Goal: Task Accomplishment & Management: Complete application form

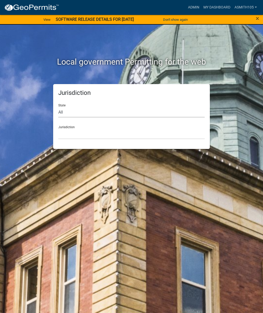
click at [89, 111] on select "All [US_STATE] [US_STATE] [US_STATE] [US_STATE] [US_STATE] [US_STATE] [US_STATE…" at bounding box center [131, 112] width 146 height 11
select select "[US_STATE]"
click at [94, 133] on select "[GEOGRAPHIC_DATA], [US_STATE][PERSON_NAME][GEOGRAPHIC_DATA], [US_STATE][PERSON_…" at bounding box center [131, 134] width 146 height 11
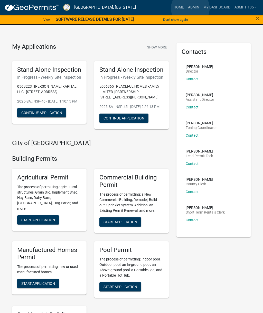
click at [190, 8] on link "Admin" at bounding box center [193, 8] width 15 height 10
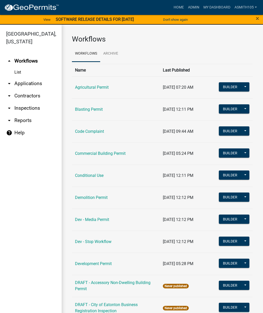
click at [92, 130] on link "Code Complaint" at bounding box center [89, 131] width 29 height 5
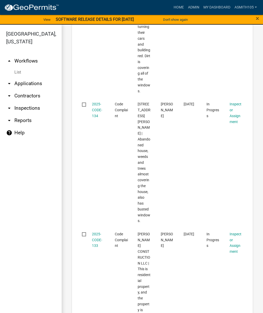
scroll to position [2903, 0]
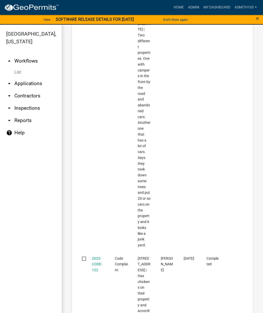
scroll to position [2722, 0]
click at [177, 10] on link "Home" at bounding box center [178, 8] width 14 height 10
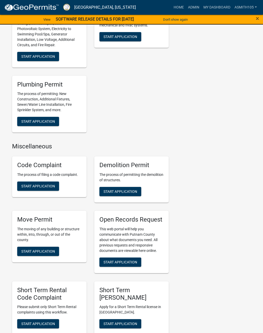
scroll to position [417, 0]
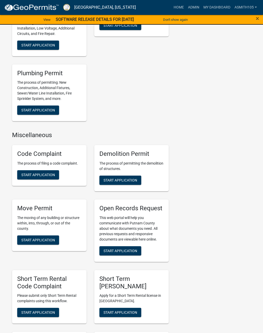
click at [37, 179] on button "Start Application" at bounding box center [38, 174] width 42 height 9
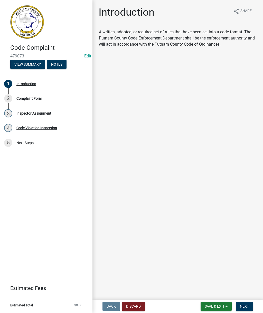
click at [25, 85] on div "Introduction" at bounding box center [26, 84] width 20 height 4
click at [31, 99] on div "Complaint Form" at bounding box center [29, 99] width 26 height 4
click at [247, 305] on span "Next" at bounding box center [244, 307] width 9 height 4
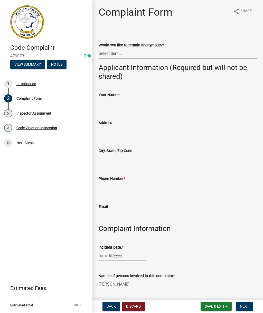
click at [136, 53] on select "Select Item... Yes No" at bounding box center [178, 53] width 158 height 11
select select "76170ab1-b25a-468b-8231-d5eb0e85b261"
click at [132, 105] on input "Your Name: *" at bounding box center [178, 103] width 158 height 11
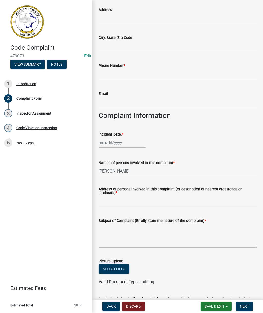
scroll to position [104, 0]
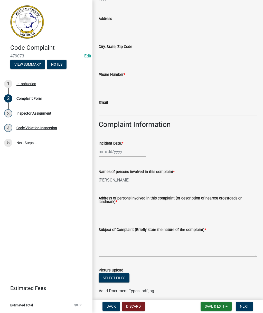
type input "N/A"
click at [149, 80] on input "Phone Number *" at bounding box center [178, 83] width 158 height 11
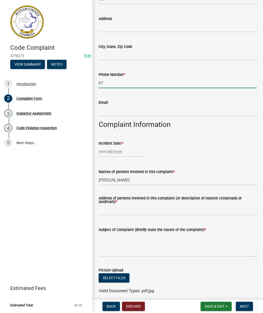
type input "6"
type input "[PHONE_NUMBER]"
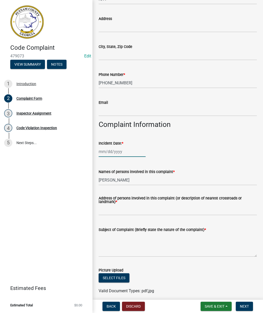
click at [109, 153] on div at bounding box center [122, 151] width 47 height 11
select select "9"
select select "2025"
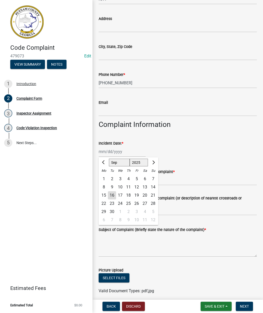
click at [113, 195] on div "16" at bounding box center [112, 195] width 8 height 8
type input "[DATE]"
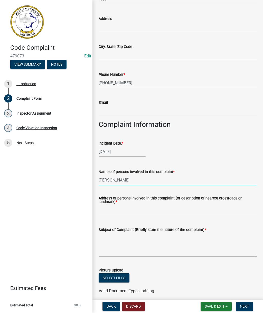
click at [137, 180] on input "[PERSON_NAME]" at bounding box center [178, 180] width 158 height 11
type input "A"
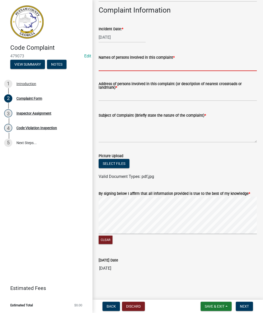
scroll to position [218, 0]
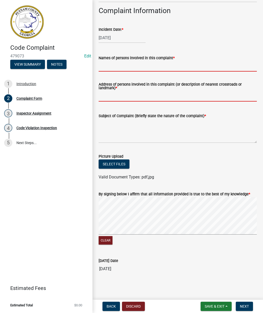
click at [137, 95] on form "Address of persons involved in this complaint (or description of nearest crossr…" at bounding box center [178, 92] width 158 height 19
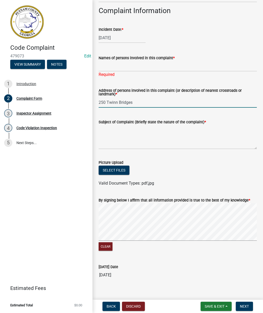
click at [112, 103] on input "250 Twinn Bridges" at bounding box center [178, 102] width 158 height 11
click at [151, 103] on input "250 Twin Bridges" at bounding box center [178, 102] width 158 height 11
type input "[STREET_ADDRESS]"
click at [120, 141] on textarea "Subject of Complaint (Briefly state the nature of the complaint) *" at bounding box center [178, 137] width 158 height 24
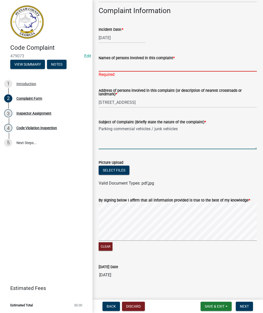
click at [126, 66] on input "Names of persons involved in this complaint *" at bounding box center [178, 66] width 158 height 11
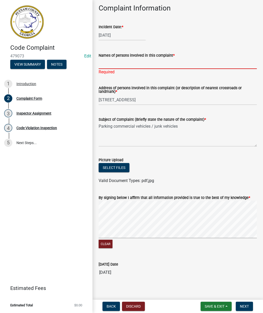
scroll to position [217, 0]
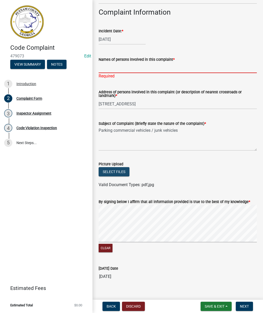
click at [115, 171] on button "Select files" at bounding box center [114, 171] width 31 height 9
click at [200, 65] on input "Names of persons involved in this complaint *" at bounding box center [178, 68] width 158 height 11
click at [115, 69] on input "Names of persons involved in this complaint *" at bounding box center [178, 68] width 158 height 11
click at [162, 67] on input "Names of persons involved in this complaint *" at bounding box center [178, 68] width 158 height 11
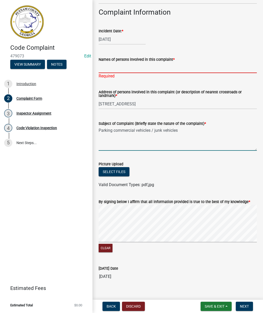
click at [187, 131] on textarea "Parking commercial vehicles / junk vehicles" at bounding box center [178, 139] width 158 height 24
type textarea "Parking commercial vehicles / junk vehicles"
click at [136, 64] on input "Names of persons involved in this complaint *" at bounding box center [178, 68] width 158 height 11
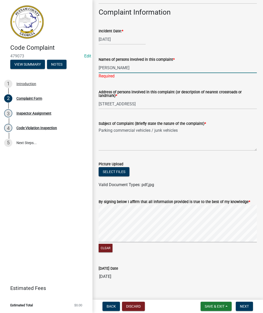
type input "[PERSON_NAME]"
click at [110, 169] on button "Select files" at bounding box center [114, 171] width 31 height 9
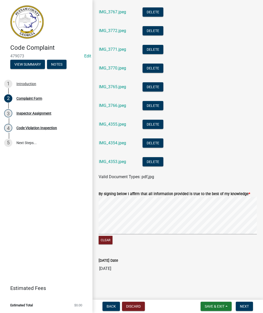
scroll to position [405, 0]
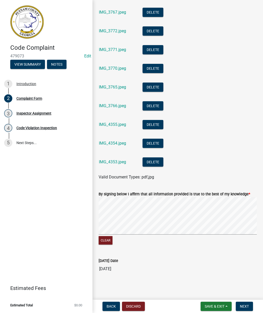
click at [243, 309] on span "Next" at bounding box center [244, 307] width 9 height 4
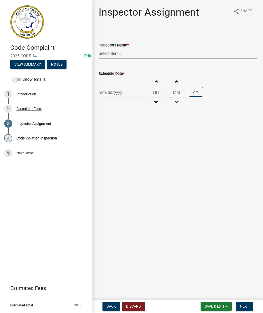
click at [123, 52] on select "Select Item... [PERSON_NAME] ([PERSON_NAME] ) [PERSON_NAME] ([PERSON_NAME]) jst…" at bounding box center [178, 53] width 158 height 11
select select "af3c6edf-34d7-49be-824e-99d5d0a3954f"
click at [113, 88] on div at bounding box center [122, 92] width 47 height 11
select select "9"
select select "2025"
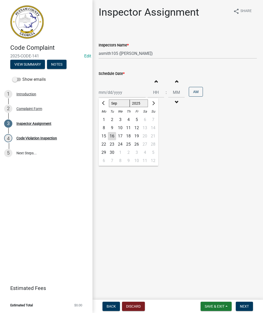
click at [114, 138] on div "16" at bounding box center [112, 136] width 8 height 8
type input "[DATE]"
click at [154, 82] on span "button" at bounding box center [155, 81] width 3 height 4
type input "01"
type input "00"
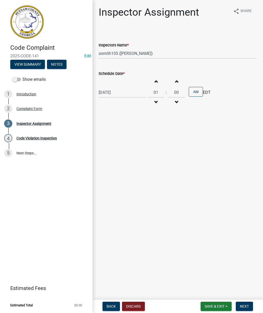
click at [153, 81] on button "Increment hours" at bounding box center [155, 81] width 11 height 9
click at [153, 80] on button "Increment hours" at bounding box center [155, 81] width 11 height 9
click at [152, 81] on button "Increment hours" at bounding box center [155, 81] width 11 height 9
click at [152, 80] on button "Increment hours" at bounding box center [155, 81] width 11 height 9
click at [153, 79] on button "Increment hours" at bounding box center [155, 81] width 11 height 9
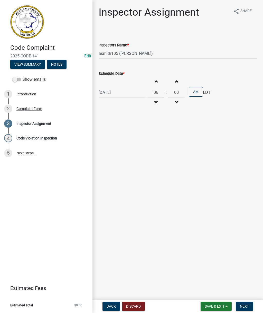
click at [153, 78] on button "Increment hours" at bounding box center [155, 81] width 11 height 9
click at [152, 78] on button "Increment hours" at bounding box center [155, 81] width 11 height 9
click at [152, 79] on button "Increment hours" at bounding box center [155, 81] width 11 height 9
type input "09"
click at [247, 306] on span "Next" at bounding box center [244, 307] width 9 height 4
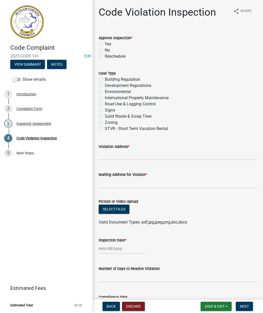
click at [105, 44] on label "Yes" at bounding box center [108, 44] width 6 height 6
click at [105, 44] on input "Yes" at bounding box center [106, 42] width 3 height 3
radio input "true"
click at [105, 123] on label "Zoning" at bounding box center [111, 123] width 13 height 6
click at [105, 123] on input "Zoning" at bounding box center [106, 121] width 3 height 3
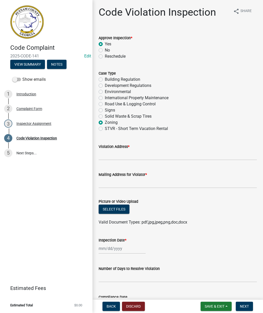
radio input "true"
click at [120, 154] on input "Violation Address *" at bounding box center [178, 155] width 158 height 11
type input "[STREET_ADDRESS]"
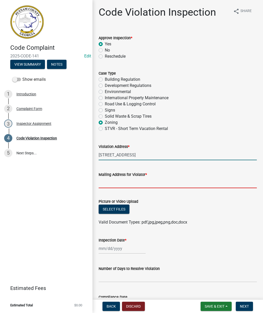
click at [128, 182] on input "Mailing Address for Violator *" at bounding box center [178, 183] width 158 height 11
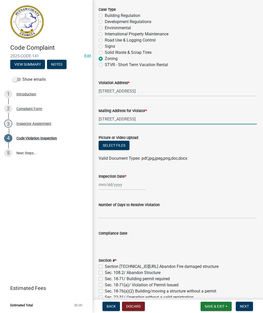
scroll to position [76, 0]
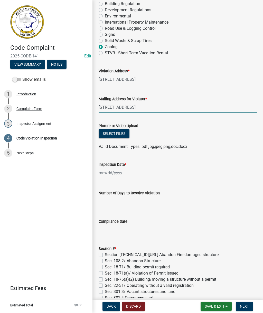
type input "[STREET_ADDRESS]"
click at [112, 172] on div at bounding box center [122, 173] width 47 height 11
select select "9"
select select "2025"
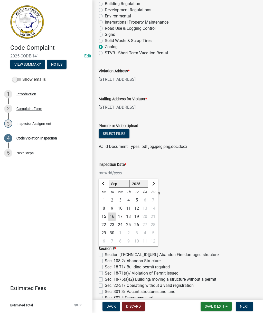
click at [114, 216] on div "16" at bounding box center [112, 217] width 8 height 8
type input "[DATE]"
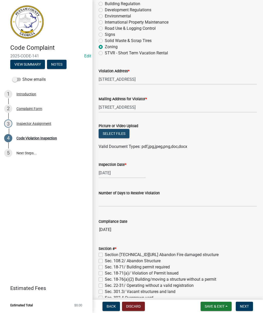
click at [114, 132] on button "Select files" at bounding box center [114, 133] width 31 height 9
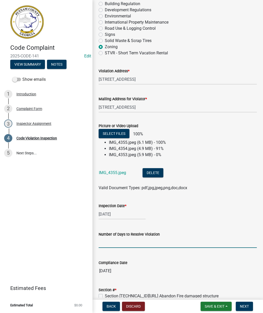
click at [118, 245] on input "text" at bounding box center [178, 243] width 158 height 11
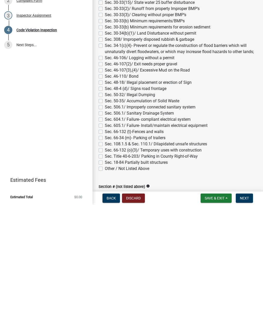
scroll to position [350, 0]
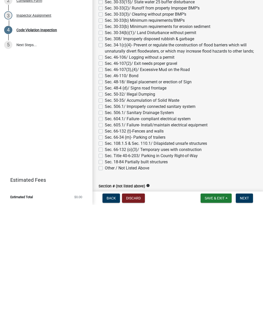
type input "15"
click at [102, 138] on div "Section # * Section [TECHNICAL_ID][URL] Abandon Fire damaged structure Sec. 108…" at bounding box center [178, 153] width 158 height 252
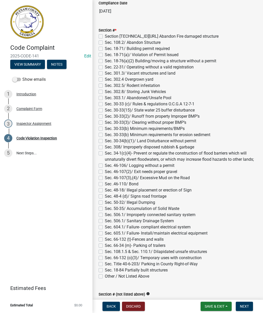
click at [105, 241] on label "Sec. 66-132 (t)-Fences and walls" at bounding box center [134, 240] width 59 height 6
click at [105, 240] on input "Sec. 66-132 (t)-Fences and walls" at bounding box center [106, 238] width 3 height 3
checkbox input "true"
checkbox input "false"
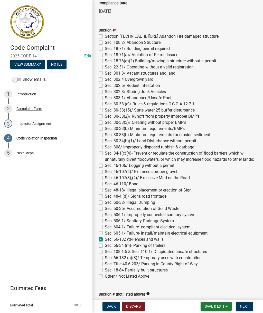
checkbox input "false"
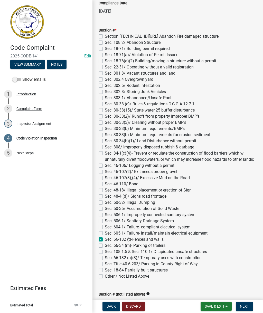
checkbox input "false"
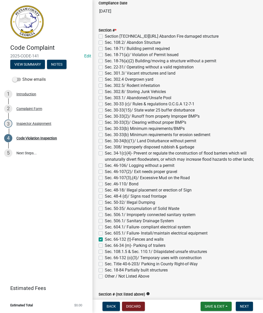
checkbox input "false"
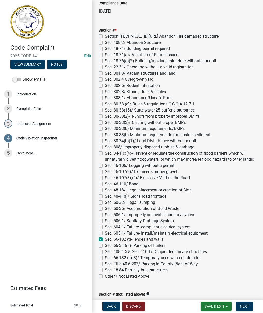
checkbox input "false"
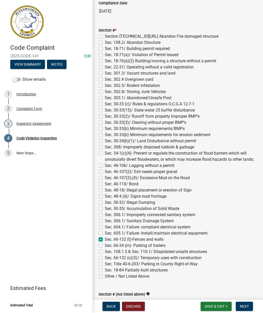
checkbox input "false"
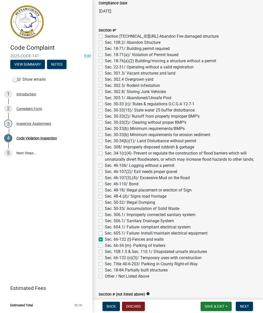
checkbox input "false"
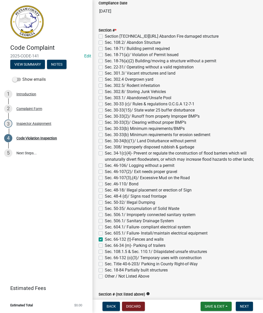
checkbox input "true"
checkbox input "false"
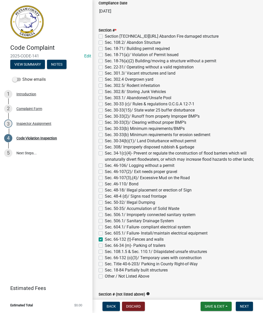
checkbox input "false"
click at [105, 244] on label "Sec. 66-34 (m)- Parking of trailers" at bounding box center [135, 246] width 61 height 6
click at [105, 244] on input "Sec. 66-34 (m)- Parking of trailers" at bounding box center [106, 244] width 3 height 3
checkbox input "true"
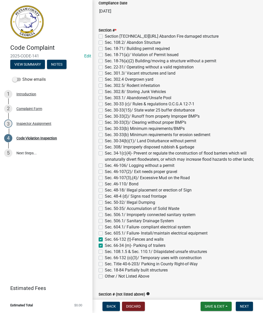
checkbox input "false"
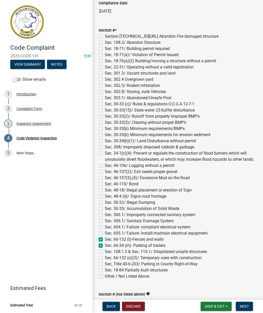
checkbox input "false"
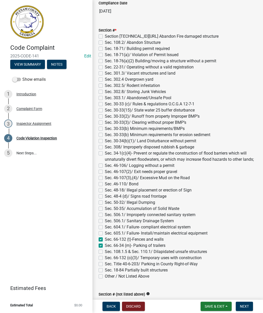
checkbox input "false"
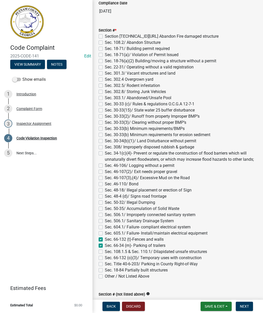
checkbox input "false"
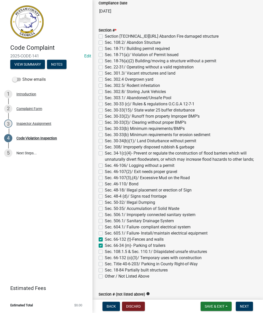
checkbox input "false"
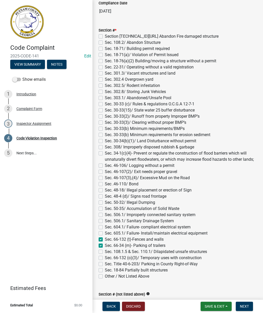
checkbox input "false"
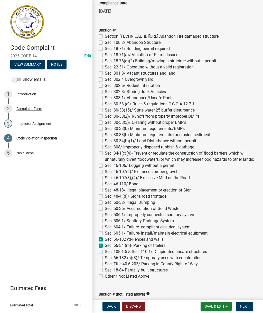
checkbox input "false"
checkbox input "true"
checkbox input "false"
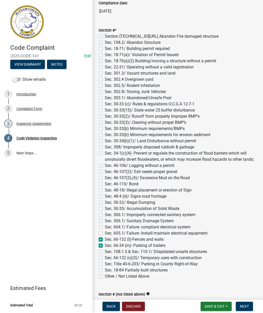
checkbox input "false"
click at [105, 239] on label "Sec. 66-132 (t)-Fences and walls" at bounding box center [134, 240] width 59 height 6
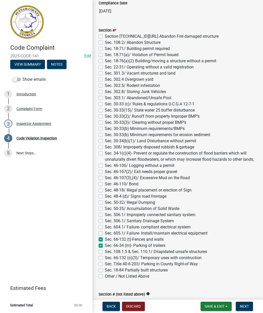
click at [105, 239] on input "Sec. 66-132 (t)-Fences and walls" at bounding box center [106, 238] width 3 height 3
checkbox input "false"
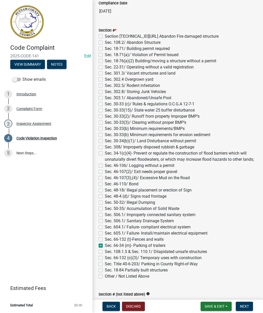
checkbox input "false"
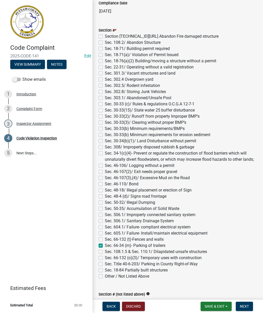
checkbox input "false"
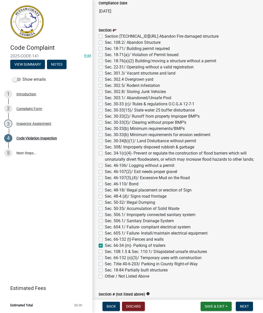
checkbox input "false"
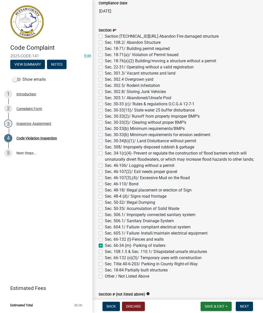
checkbox input "false"
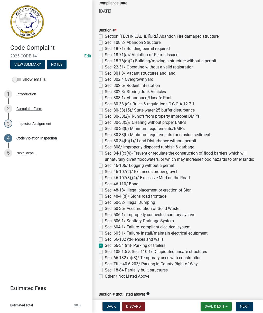
checkbox input "false"
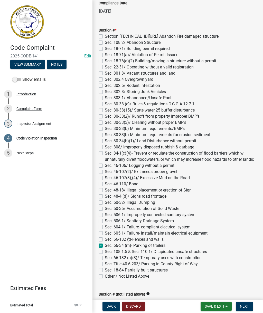
checkbox input "false"
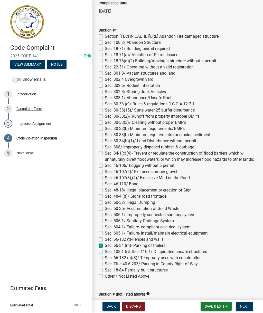
checkbox input "true"
checkbox input "false"
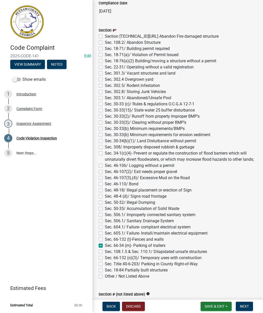
checkbox input "false"
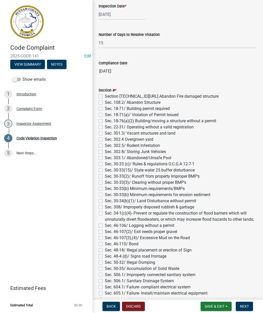
scroll to position [290, 0]
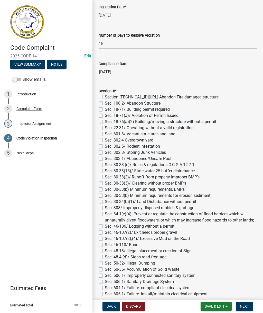
click at [105, 153] on label "Sec. 302.8/ Storing Junk Vehicles" at bounding box center [135, 153] width 61 height 6
click at [105, 153] on input "Sec. 302.8/ Storing Junk Vehicles" at bounding box center [106, 151] width 3 height 3
checkbox input "true"
checkbox input "false"
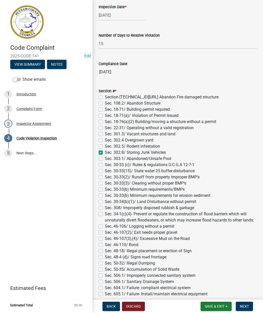
checkbox input "false"
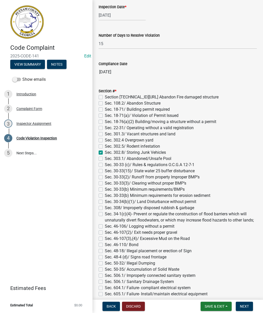
checkbox input "false"
checkbox input "true"
checkbox input "false"
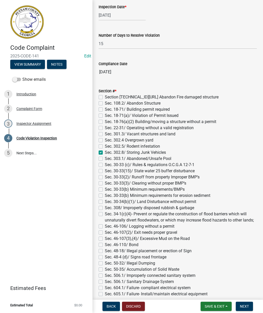
checkbox input "false"
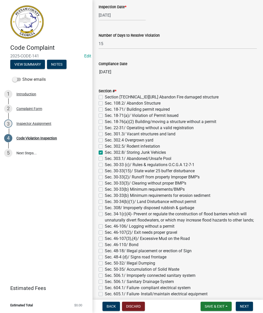
checkbox input "false"
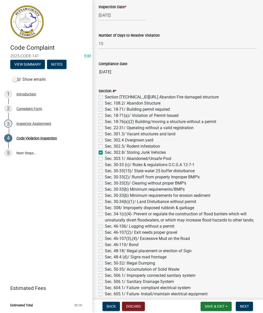
checkbox input "false"
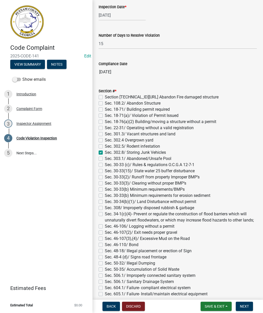
checkbox input "false"
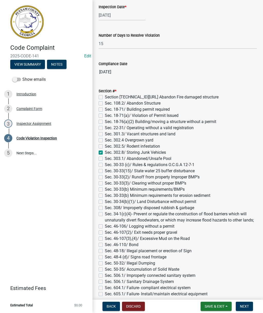
checkbox input "false"
checkbox input "true"
checkbox input "false"
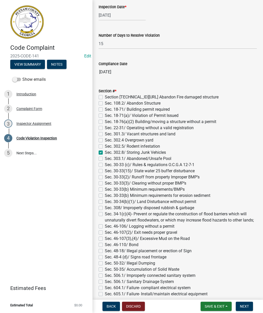
checkbox input "false"
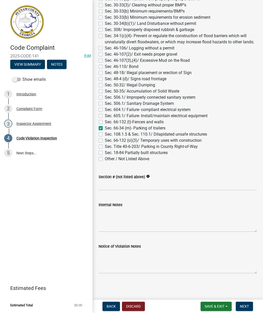
scroll to position [468, 0]
click at [124, 254] on textarea "Notice of Violation Notes" at bounding box center [178, 262] width 158 height 24
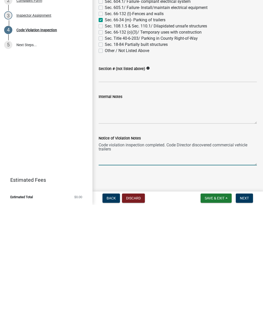
click at [250, 250] on textarea "Code violation inspection completed. Code Director discovered commercial vehicl…" at bounding box center [178, 262] width 158 height 24
click at [133, 250] on textarea "Code violation inspection completed. Code Director discovered commercial vehicl…" at bounding box center [178, 262] width 158 height 24
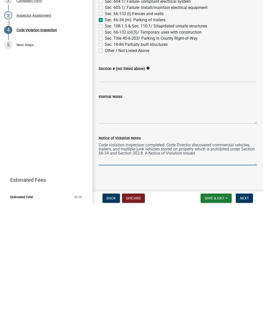
click at [148, 250] on textarea "Code violation inspection completed. Code Director discovered commercial vehicl…" at bounding box center [178, 262] width 158 height 24
click at [223, 250] on textarea "Code violation inspection completed. Code Director discovered commercial vehicl…" at bounding box center [178, 262] width 158 height 24
click at [187, 250] on textarea "Code violation inspection completed. Code Director discovered commercial vehicl…" at bounding box center [178, 262] width 158 height 24
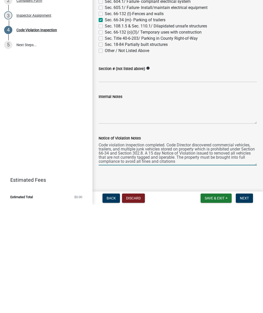
click at [151, 250] on textarea "Code violation inspection completed. Code Director discovered commercial vehicl…" at bounding box center [178, 262] width 158 height 24
click at [189, 250] on textarea "Code violation inspection completed. Code Director discovered commercial vehicl…" at bounding box center [178, 262] width 158 height 24
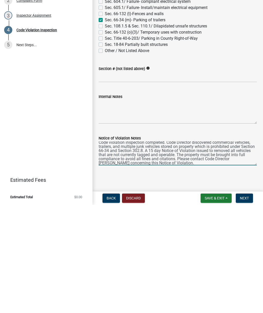
click at [175, 250] on textarea "Code violation inspection completed. Code Director discovered commercial vehicl…" at bounding box center [178, 262] width 158 height 24
click at [108, 250] on textarea "Code violation inspection completed. Code Director discovered commercial vehicl…" at bounding box center [178, 262] width 158 height 24
click at [105, 250] on textarea "Code violation inspection completed. Code Director discovered commercial vehicl…" at bounding box center [178, 262] width 158 height 24
type textarea "Code violation inspection completed. Code Director discovered commercial vehicl…"
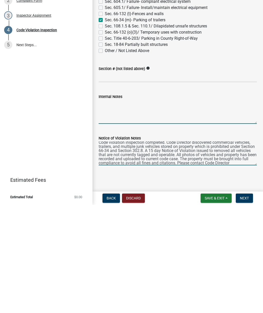
click at [119, 208] on textarea "Internal Notes" at bounding box center [178, 220] width 158 height 24
paste textarea "Code violation inspection completed. Code Director discovered commercial vehicl…"
type textarea "Code violation inspection completed. Code Director discovered commercial vehicl…"
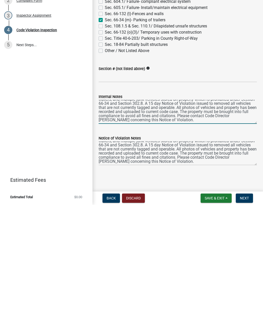
scroll to position [8, 0]
click at [246, 305] on span "Next" at bounding box center [244, 307] width 9 height 4
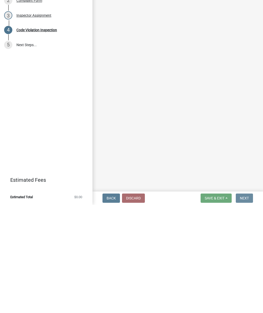
scroll to position [0, 0]
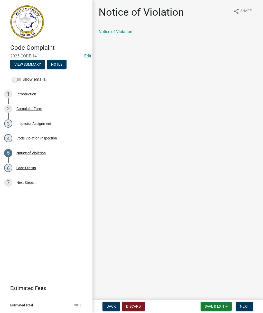
click at [115, 33] on link "Notice of Violation" at bounding box center [116, 31] width 34 height 5
click at [247, 303] on button "Next" at bounding box center [244, 306] width 17 height 9
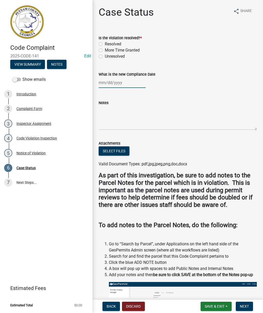
click at [117, 84] on div at bounding box center [122, 82] width 47 height 11
select select "9"
select select "2025"
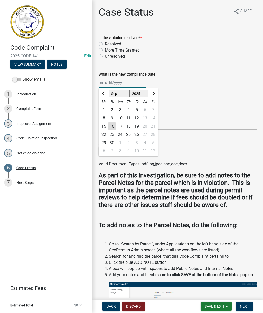
click at [117, 82] on input "What is the new Compliance Date" at bounding box center [122, 82] width 47 height 11
click at [153, 92] on span "Next month" at bounding box center [153, 94] width 4 height 4
select select "10"
click at [114, 118] on div "7" at bounding box center [112, 118] width 8 height 8
type input "[DATE]"
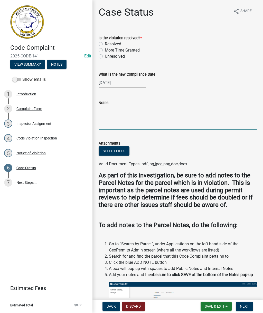
click at [121, 110] on textarea "Notes" at bounding box center [178, 118] width 158 height 24
paste textarea "Code violation inspection completed. Code Director discovered commercial vehicl…"
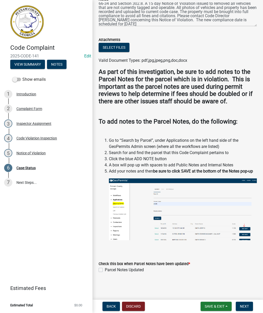
scroll to position [115, 0]
type textarea "Code violation inspection completed. Code Director discovered commercial vehicl…"
click at [247, 304] on button "Next" at bounding box center [244, 306] width 17 height 9
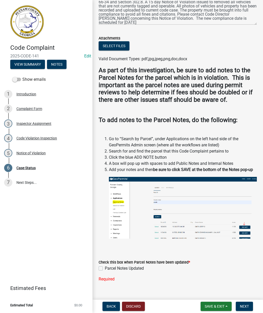
click at [243, 306] on span "Next" at bounding box center [244, 307] width 9 height 4
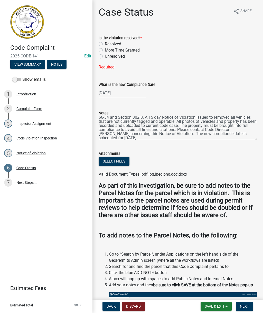
scroll to position [0, 0]
click at [216, 305] on span "Save & Exit" at bounding box center [214, 307] width 20 height 4
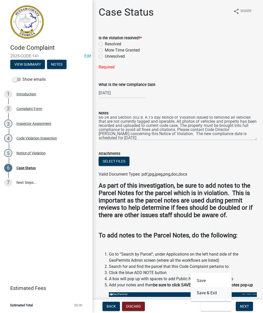
click at [207, 293] on button "Save & Exit" at bounding box center [210, 293] width 41 height 12
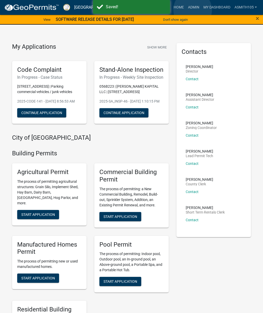
click at [192, 10] on link "Admin" at bounding box center [193, 8] width 15 height 10
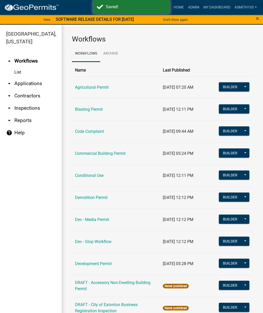
click at [85, 132] on link "Code Complaint" at bounding box center [89, 131] width 29 height 5
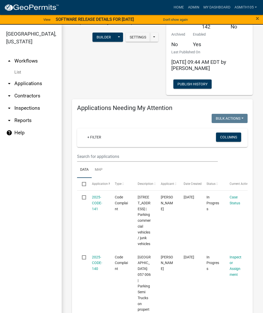
scroll to position [26, 0]
